Goal: Task Accomplishment & Management: Manage account settings

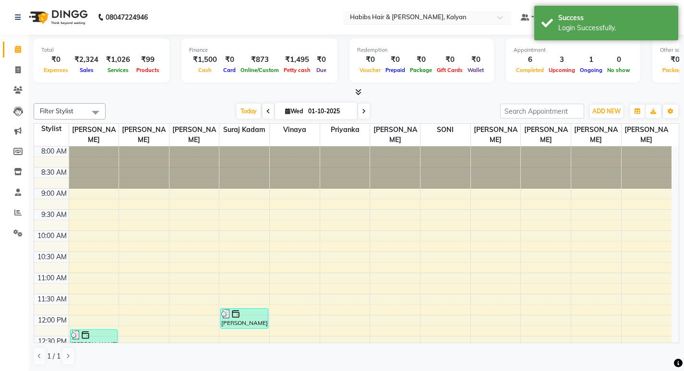
click at [491, 14] on div at bounding box center [427, 18] width 168 height 10
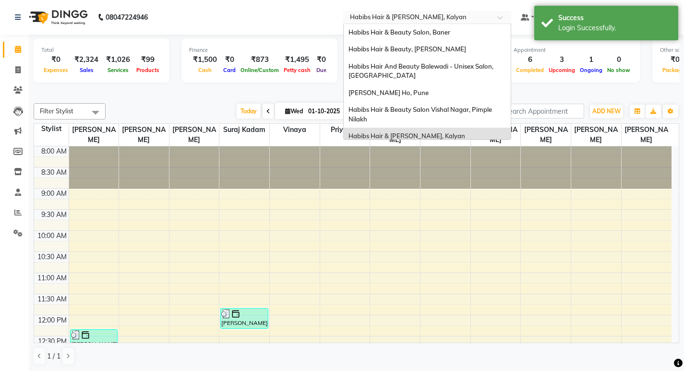
scroll to position [6, 0]
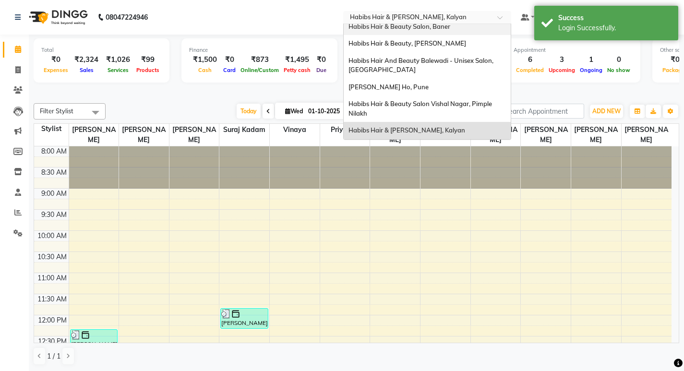
click at [449, 29] on div "Habibs Hair & Beauty Salon, Baner" at bounding box center [427, 26] width 167 height 17
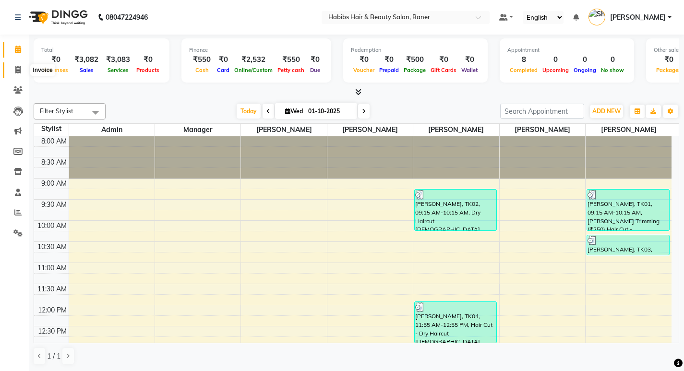
click at [18, 69] on icon at bounding box center [17, 69] width 5 height 7
select select "service"
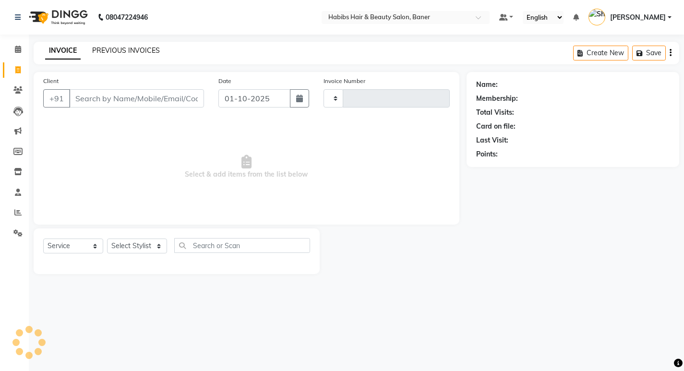
type input "4076"
click at [126, 49] on link "PREVIOUS INVOICES" at bounding box center [126, 50] width 68 height 9
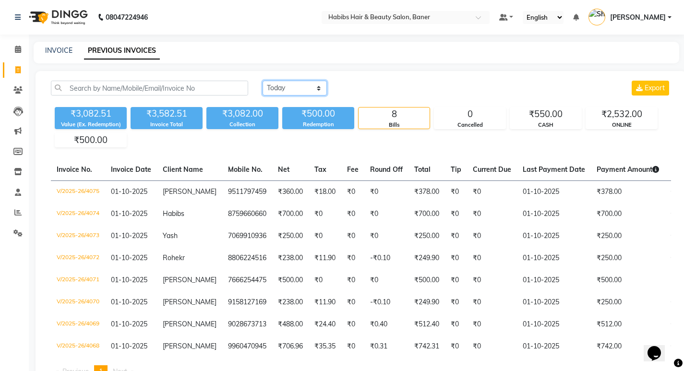
click at [297, 88] on select "Today Yesterday Custom Range" at bounding box center [295, 88] width 64 height 15
select select "yesterday"
click at [263, 81] on select "Today Yesterday Custom Range" at bounding box center [295, 88] width 64 height 15
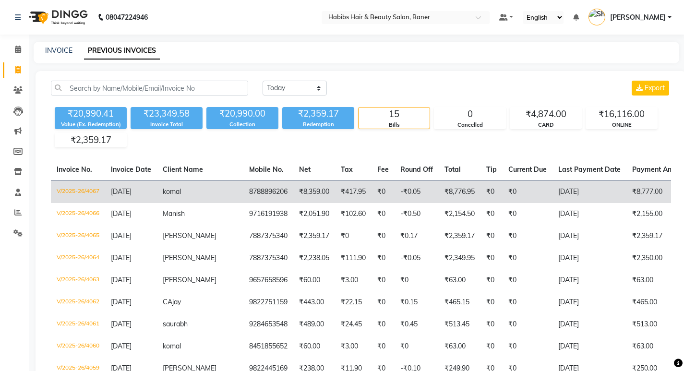
click at [504, 188] on td "₹0" at bounding box center [528, 192] width 50 height 23
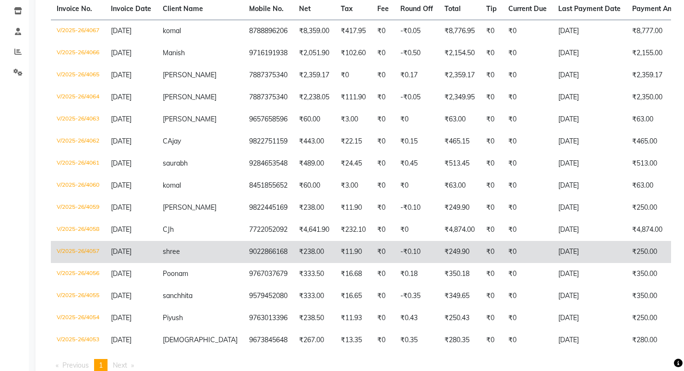
scroll to position [144, 0]
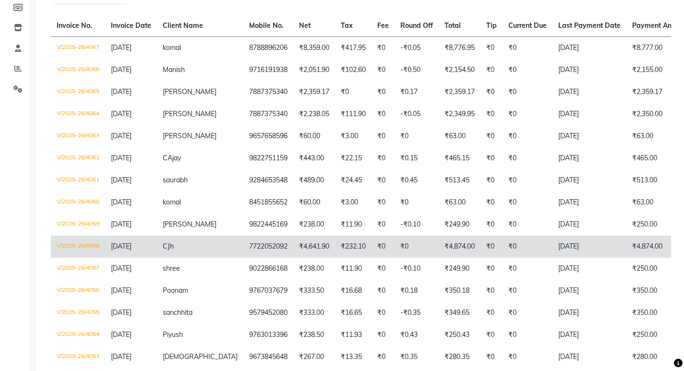
click at [507, 258] on td "₹0" at bounding box center [528, 247] width 50 height 22
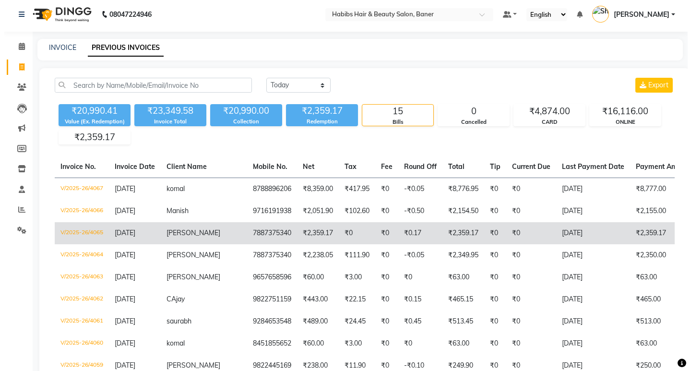
scroll to position [0, 0]
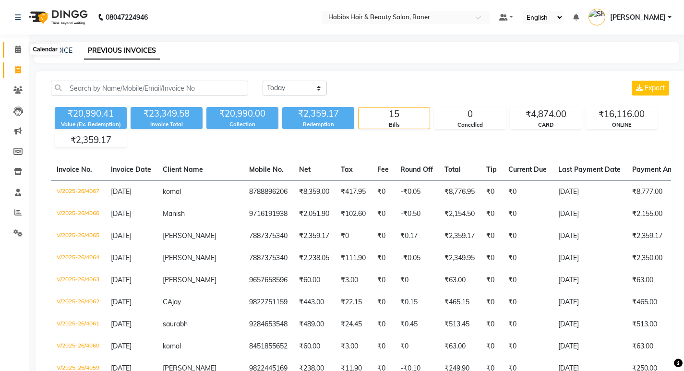
click at [15, 52] on icon at bounding box center [18, 49] width 6 height 7
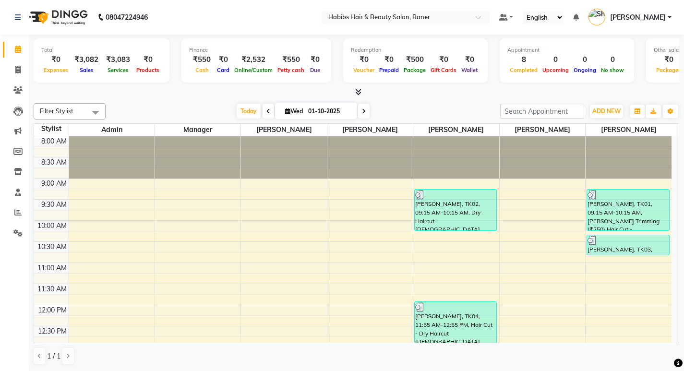
click at [668, 19] on link "Shubham Vilaskar" at bounding box center [630, 18] width 83 height 16
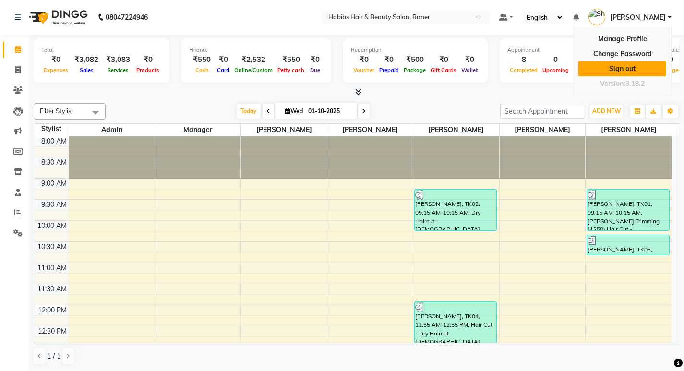
click at [628, 72] on link "Sign out" at bounding box center [622, 68] width 88 height 15
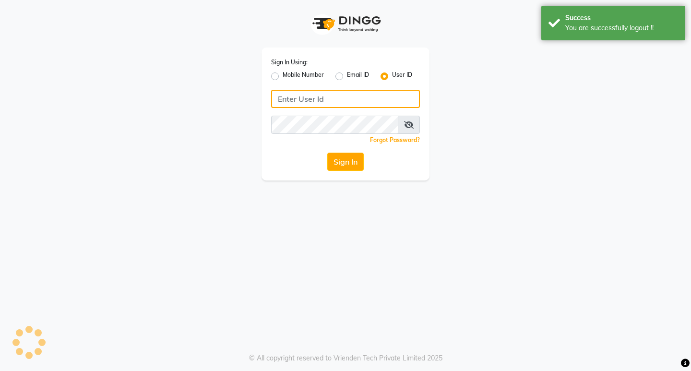
type input "9930166066"
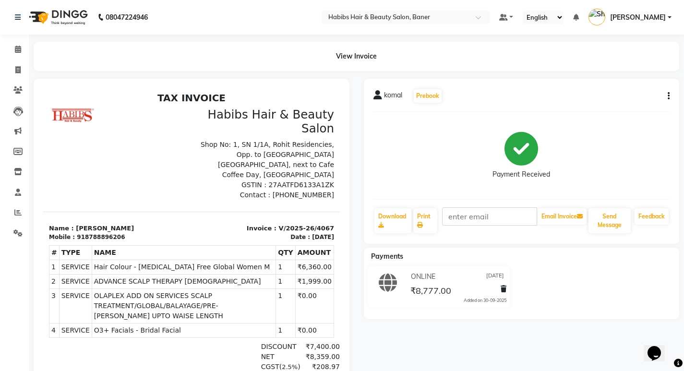
scroll to position [18, 0]
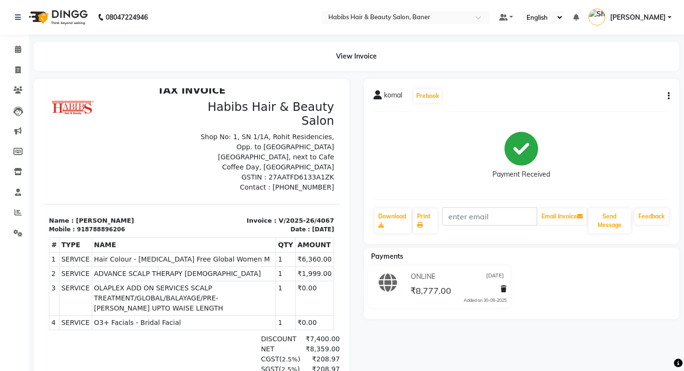
click at [668, 96] on icon "button" at bounding box center [669, 96] width 2 height 0
click at [607, 110] on div "Edit Invoice" at bounding box center [621, 108] width 66 height 12
select select "service"
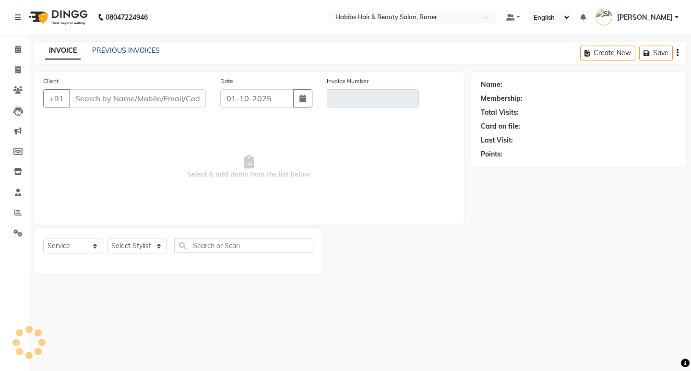
type input "8788896206"
type input "V/2025-26/4067"
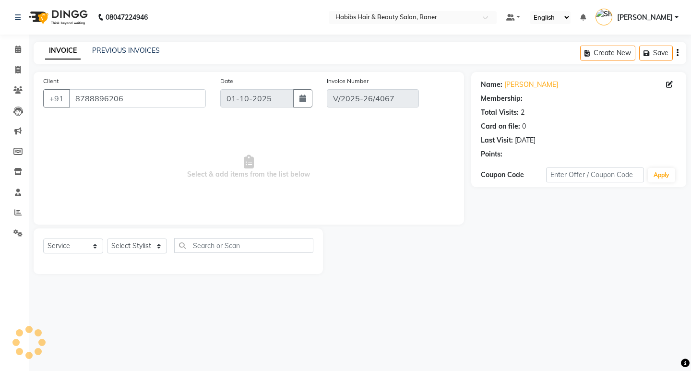
type input "[DATE]"
select select "select"
select select "2: Object"
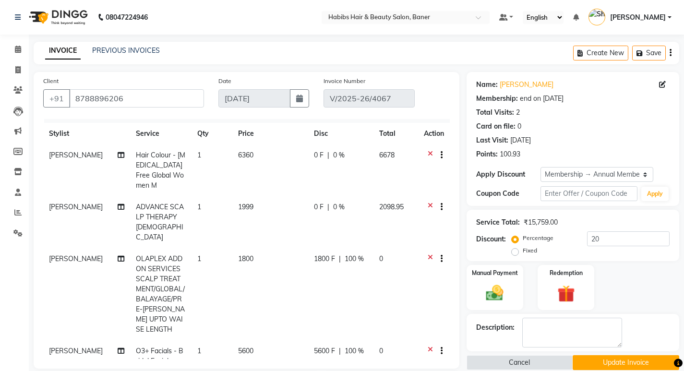
scroll to position [22, 0]
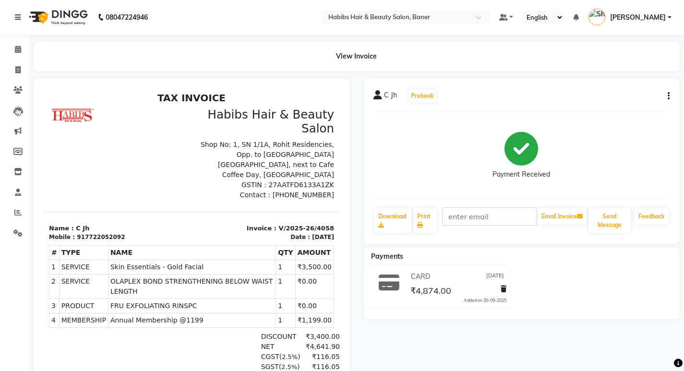
click at [670, 98] on div "C Jh Prebook Payment Received Download Print Email Invoice Send Message Feedback" at bounding box center [522, 161] width 316 height 165
click at [668, 96] on icon "button" at bounding box center [669, 96] width 2 height 0
click at [619, 108] on div "Edit Invoice" at bounding box center [621, 108] width 66 height 12
select select "service"
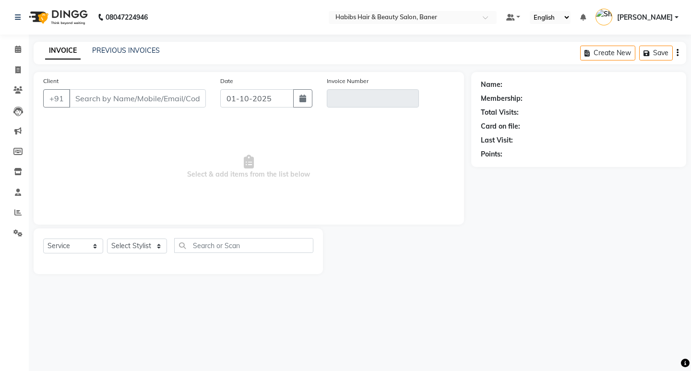
type input "7722052092"
type input "V/2025-26/4058"
select select "2: Object"
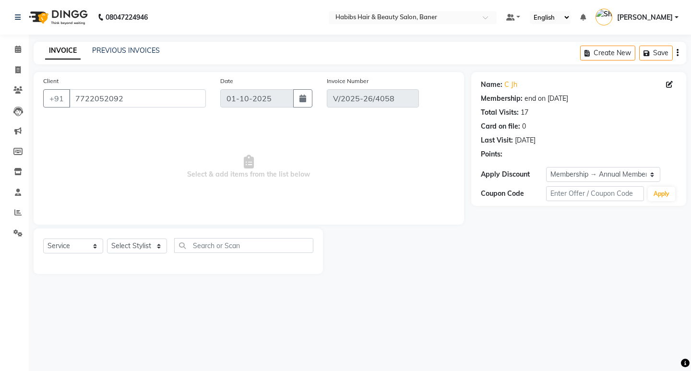
type input "30-09-2025"
select select "select"
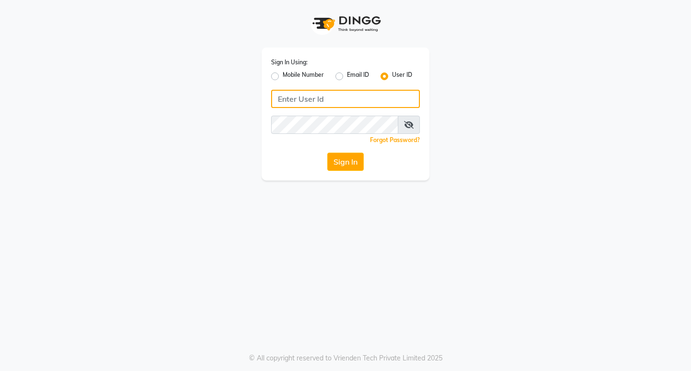
type input "9930166066"
click at [283, 76] on label "Mobile Number" at bounding box center [303, 77] width 41 height 12
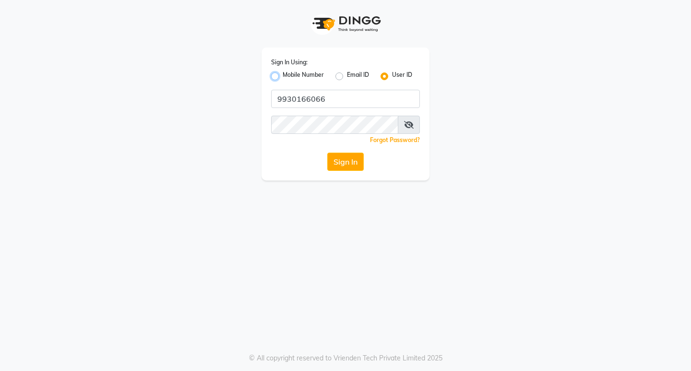
click at [283, 76] on input "Mobile Number" at bounding box center [286, 74] width 6 height 6
radio input "true"
radio input "false"
click at [351, 94] on input "Username" at bounding box center [361, 99] width 117 height 18
type input "9930166066"
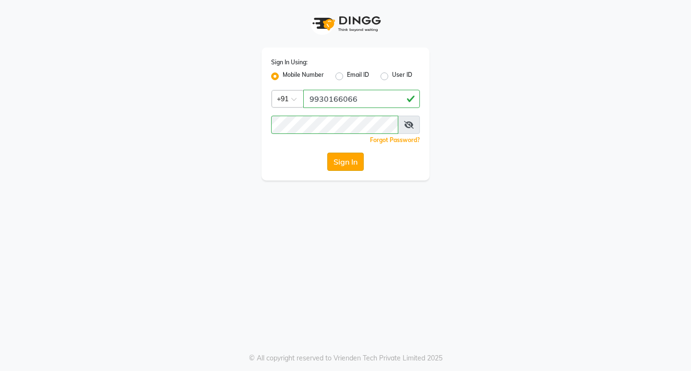
click at [338, 158] on button "Sign In" at bounding box center [345, 162] width 36 height 18
